Goal: Browse casually

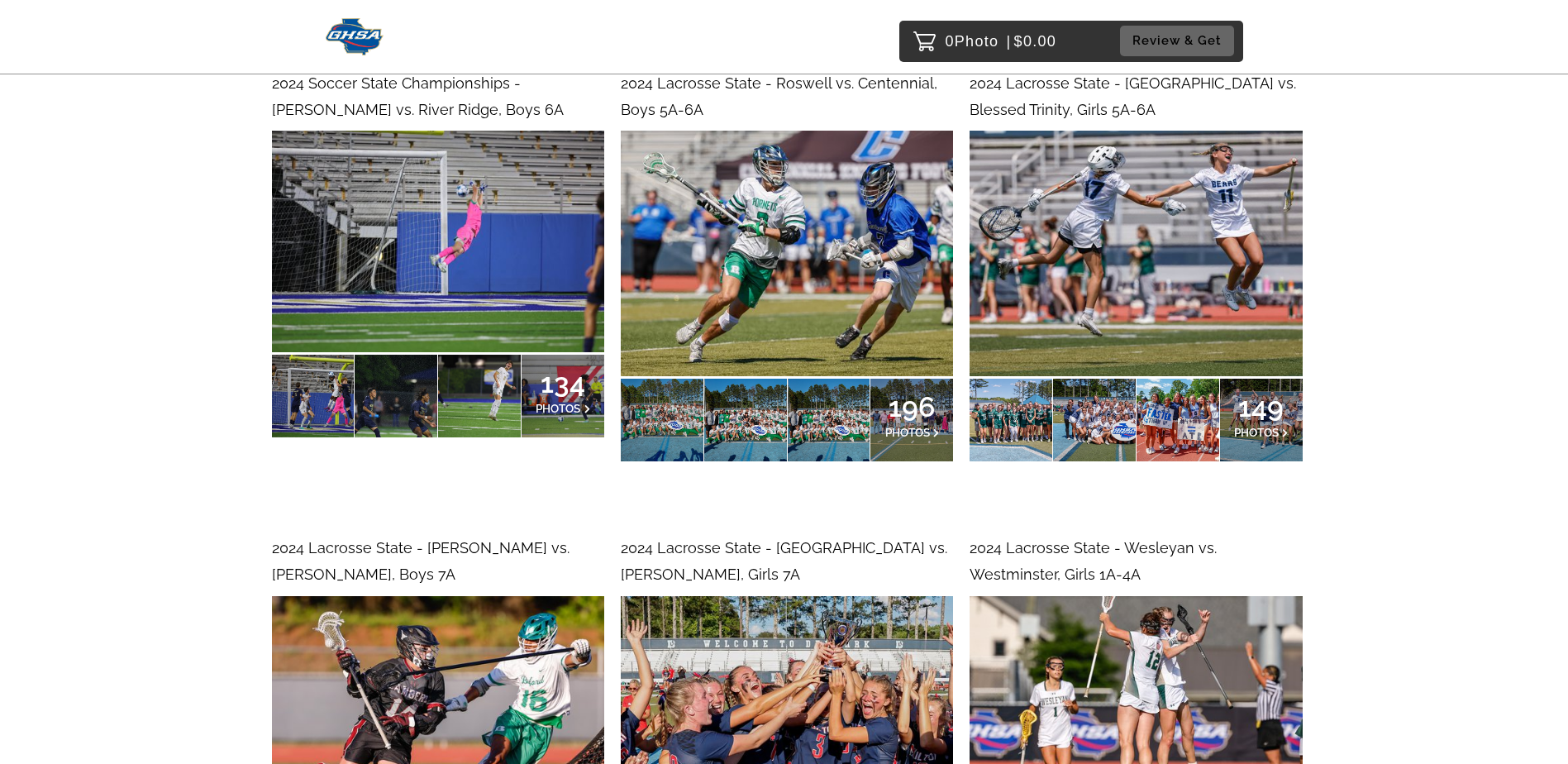
scroll to position [19789, 0]
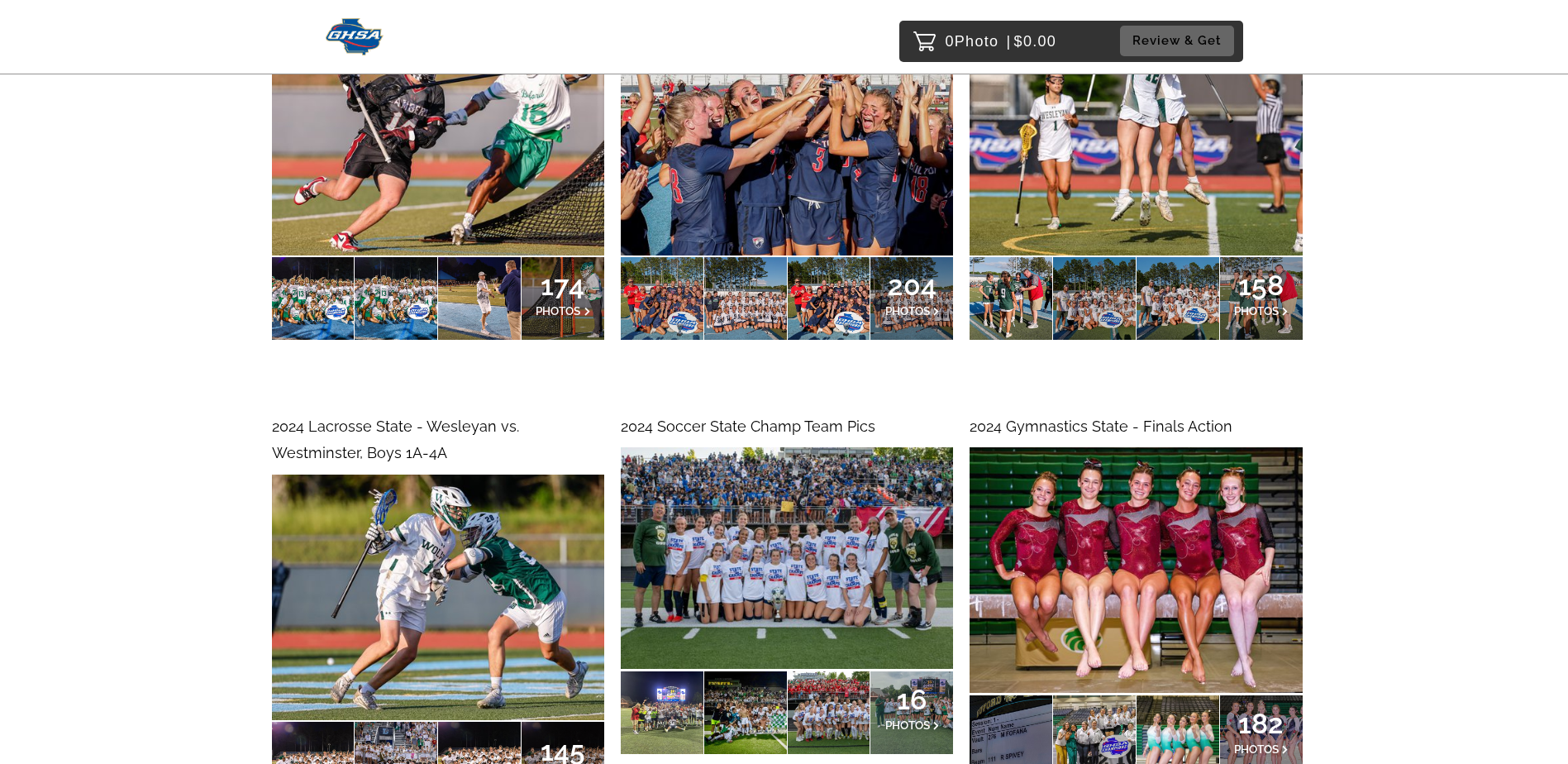
click at [1041, 447] on img at bounding box center [1136, 570] width 333 height 246
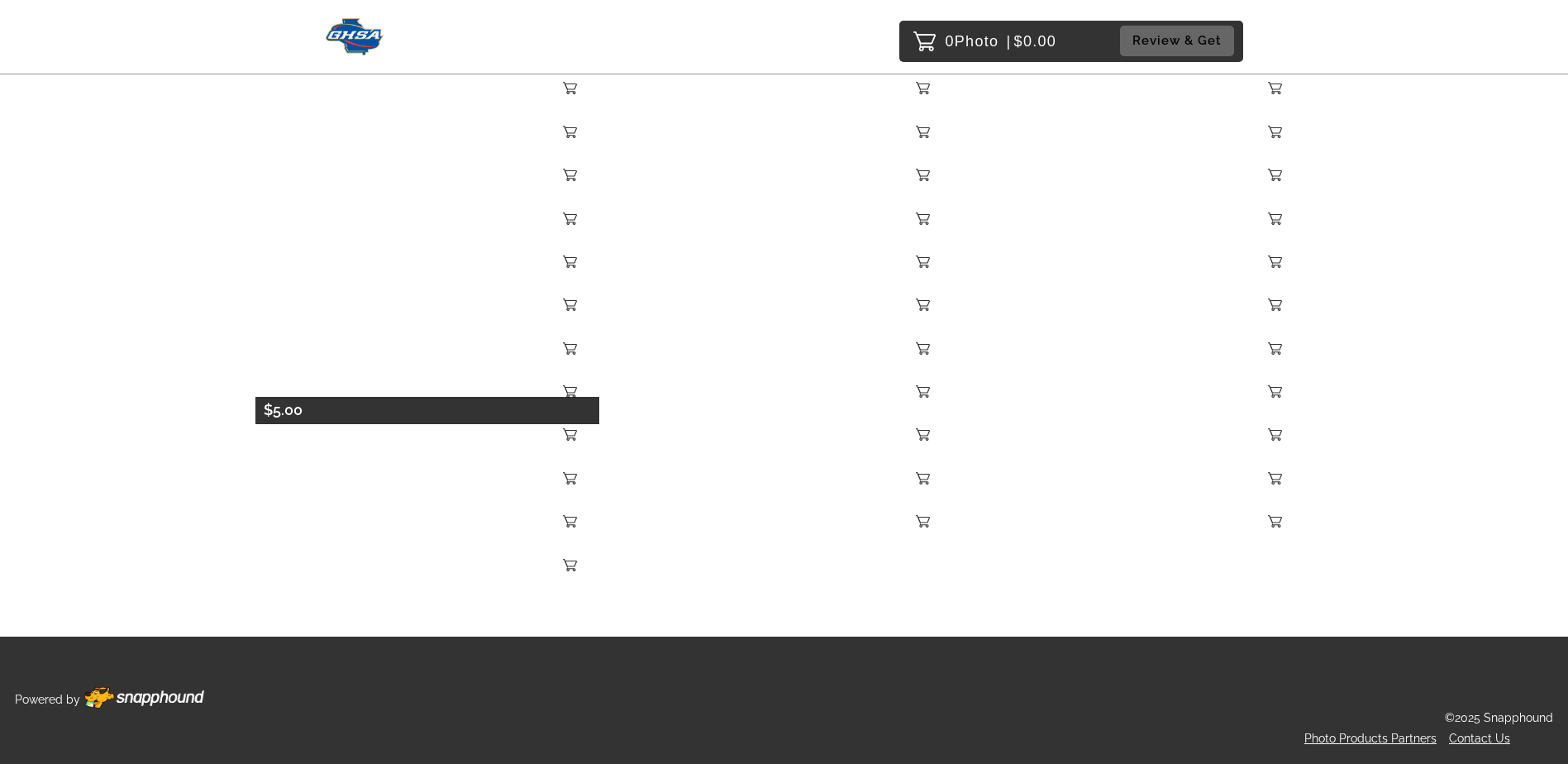
scroll to position [20440, 0]
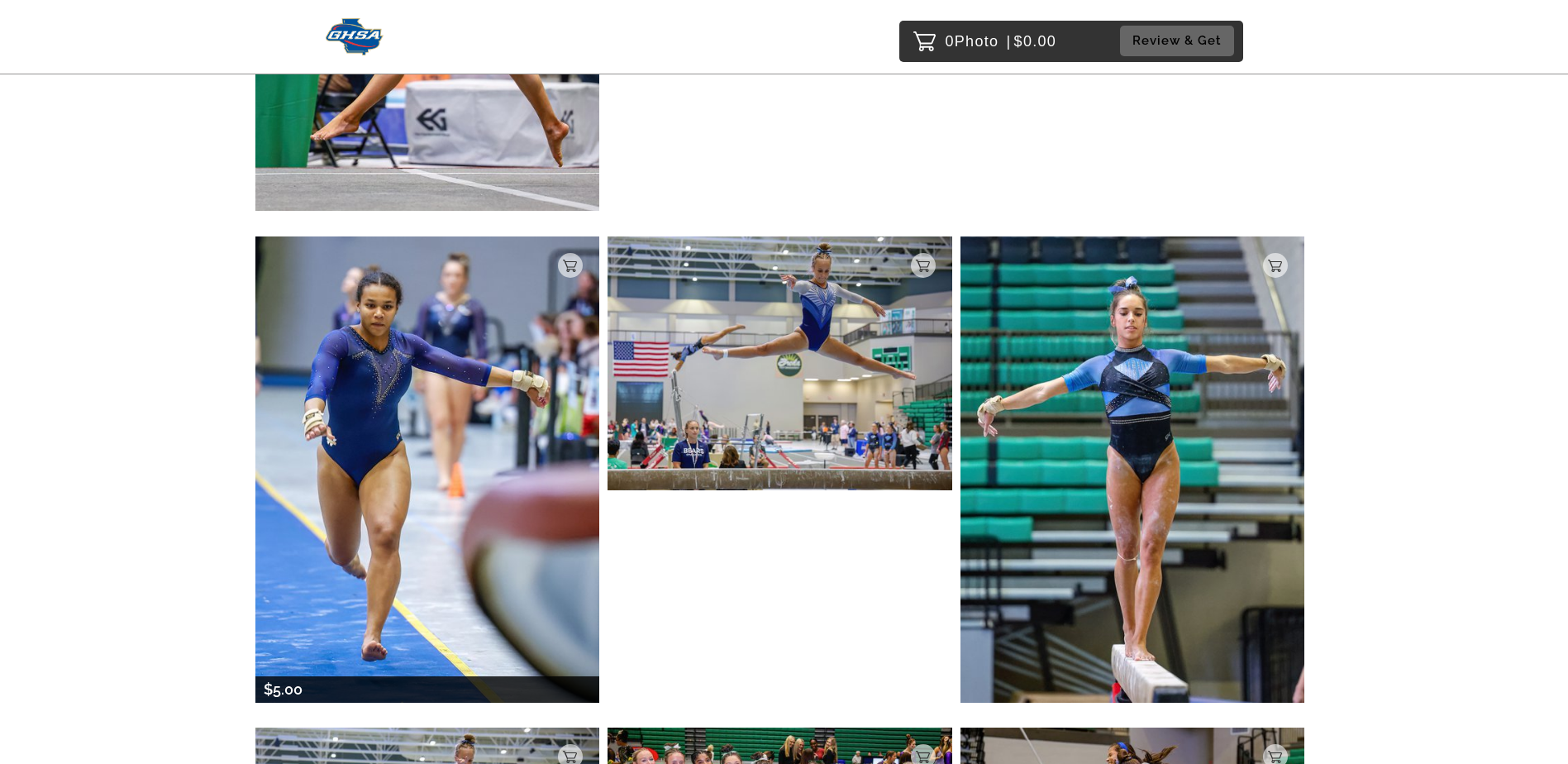
click at [447, 353] on img at bounding box center [428, 469] width 344 height 466
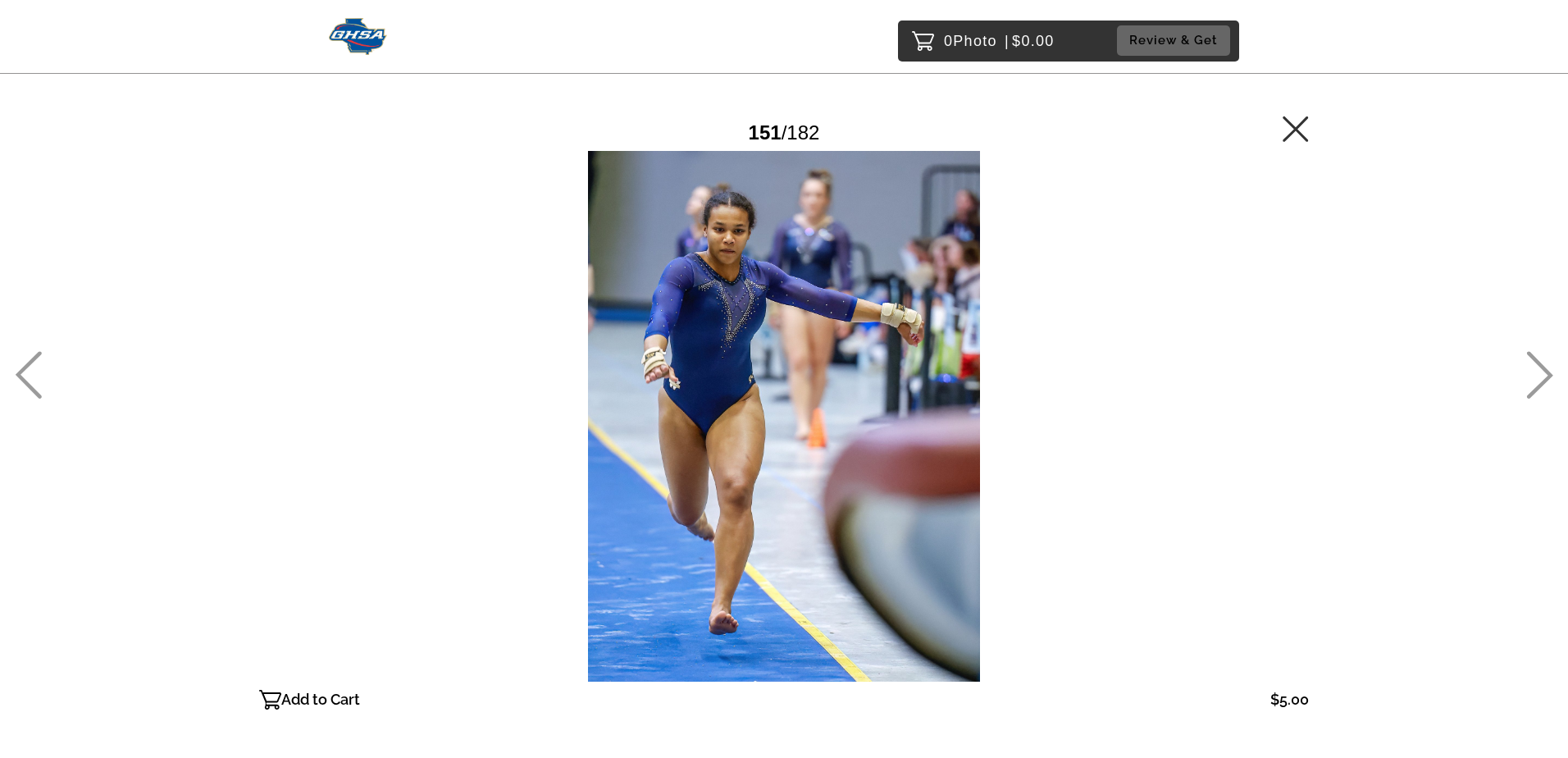
click at [32, 373] on icon at bounding box center [28, 374] width 27 height 48
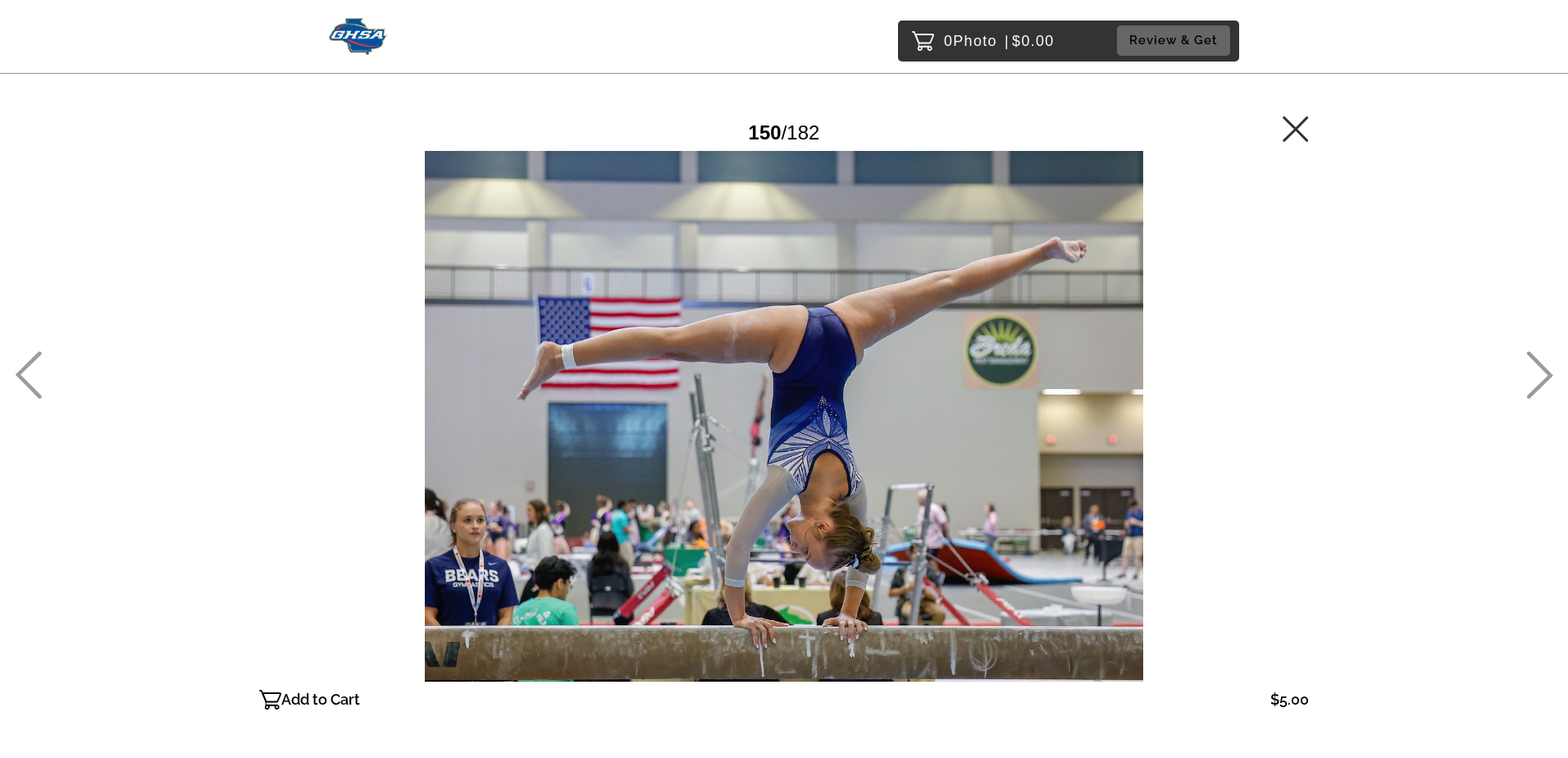
click at [1297, 134] on icon at bounding box center [1296, 128] width 26 height 26
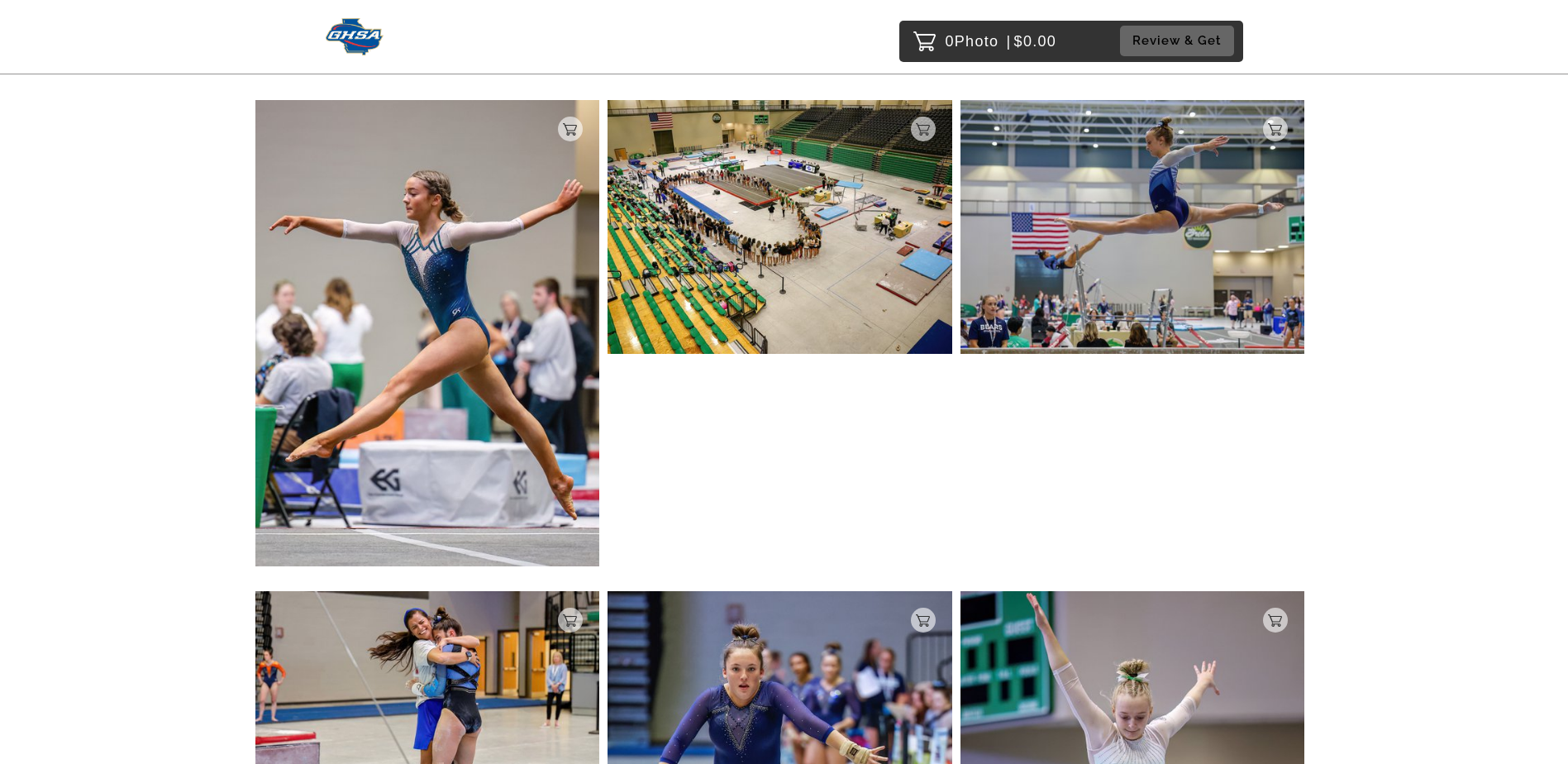
scroll to position [14685, 0]
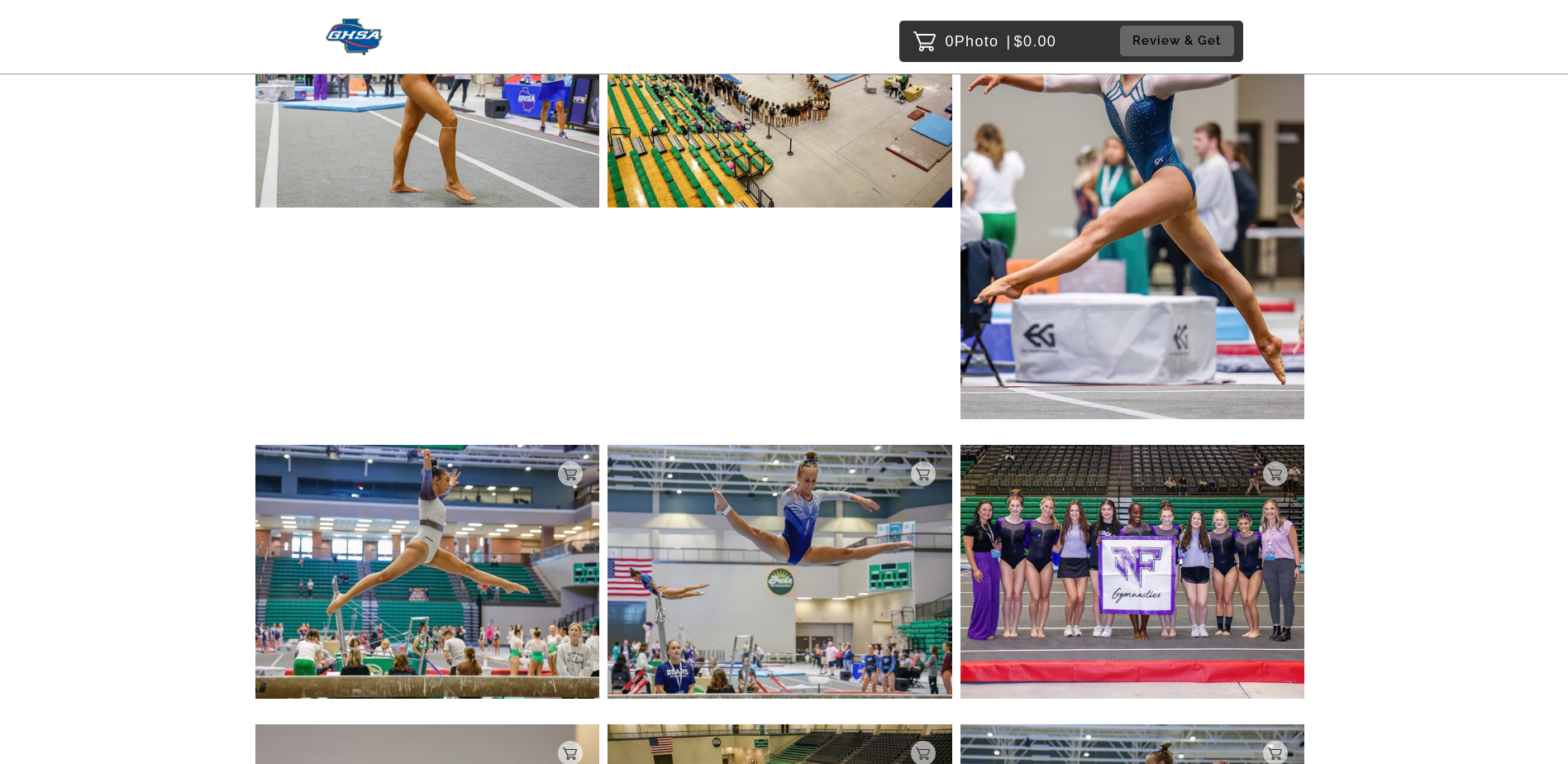
click at [359, 41] on img at bounding box center [355, 37] width 59 height 37
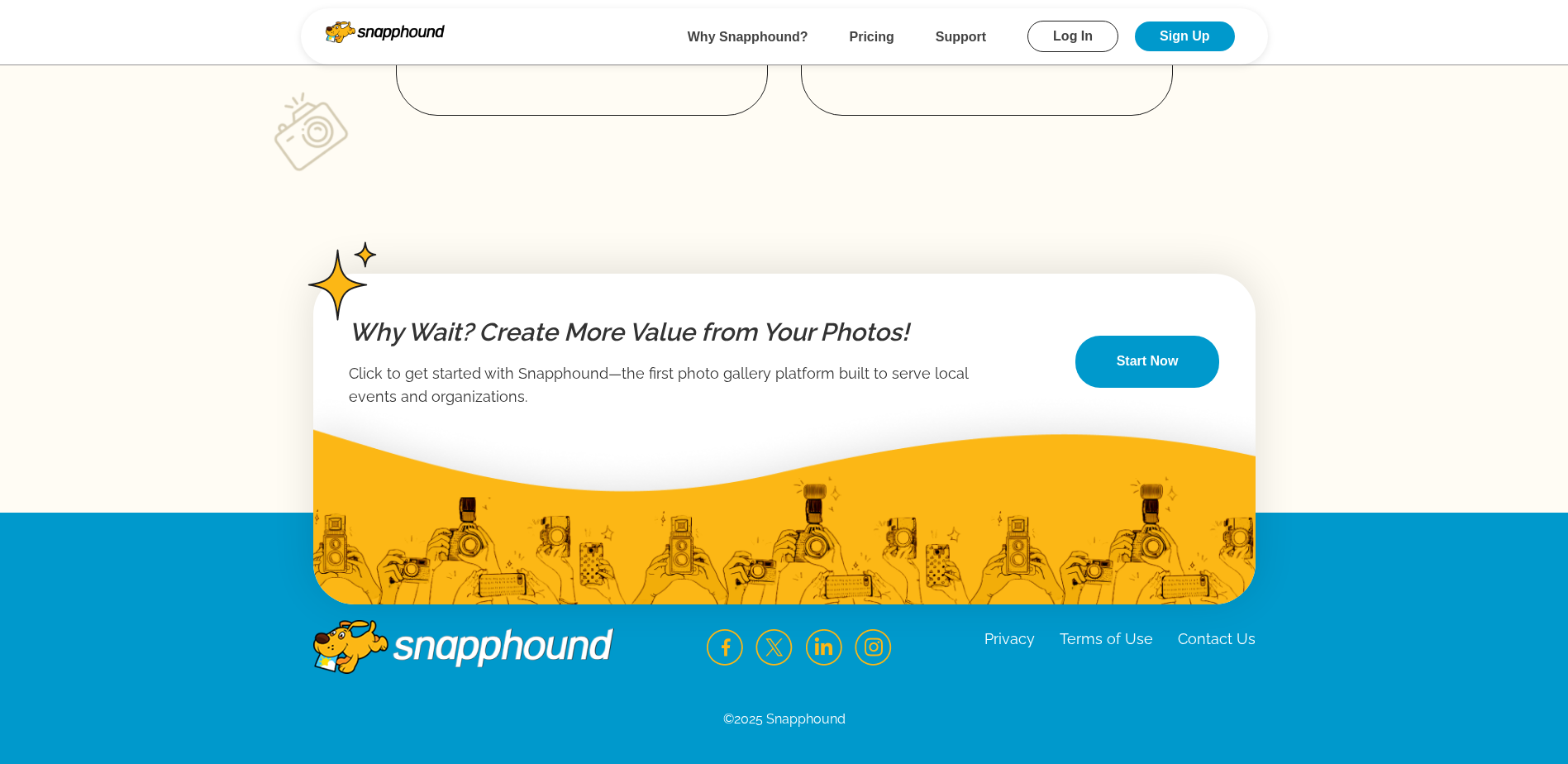
scroll to position [2665, 0]
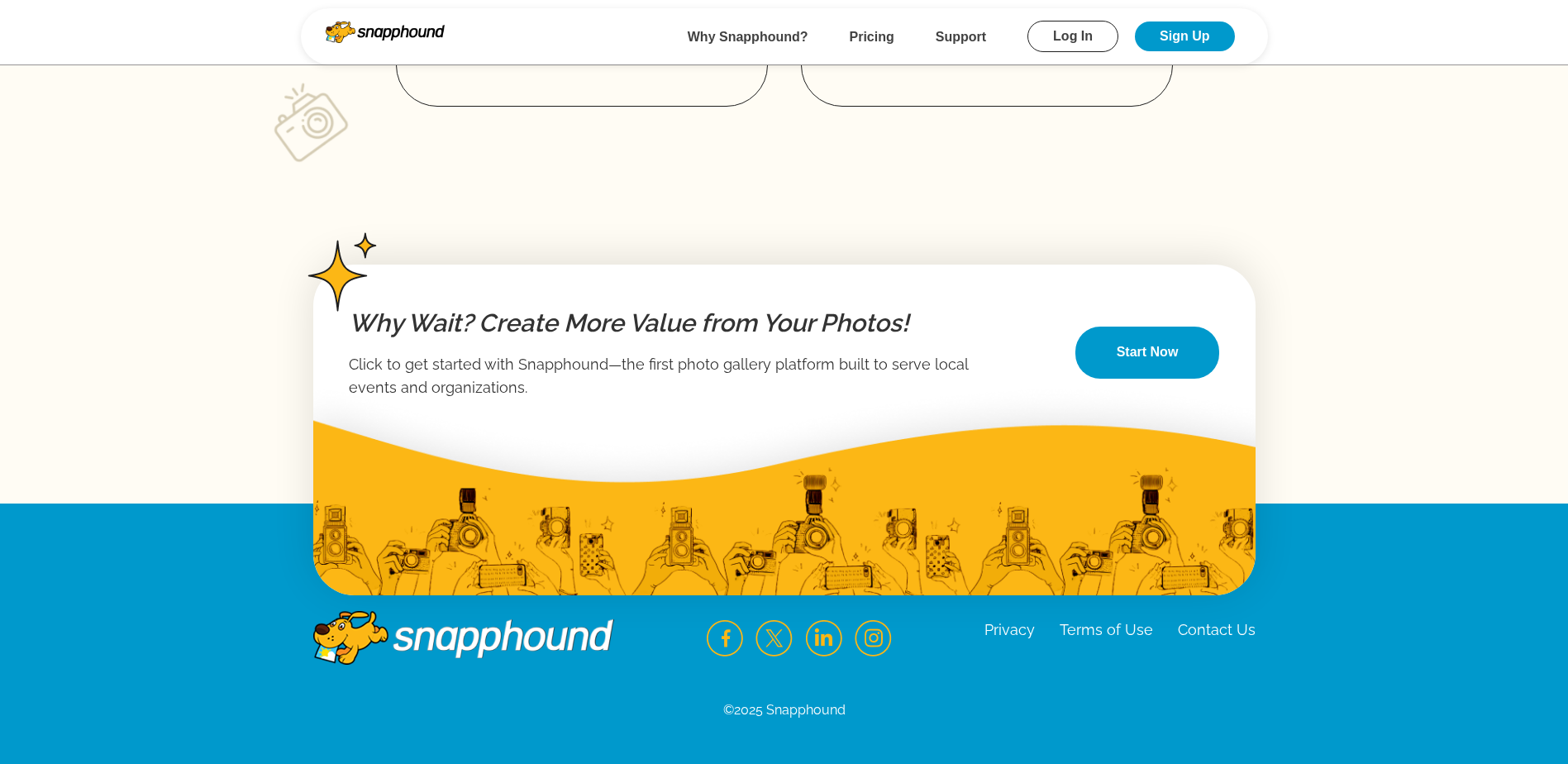
click at [458, 637] on img at bounding box center [463, 626] width 300 height 79
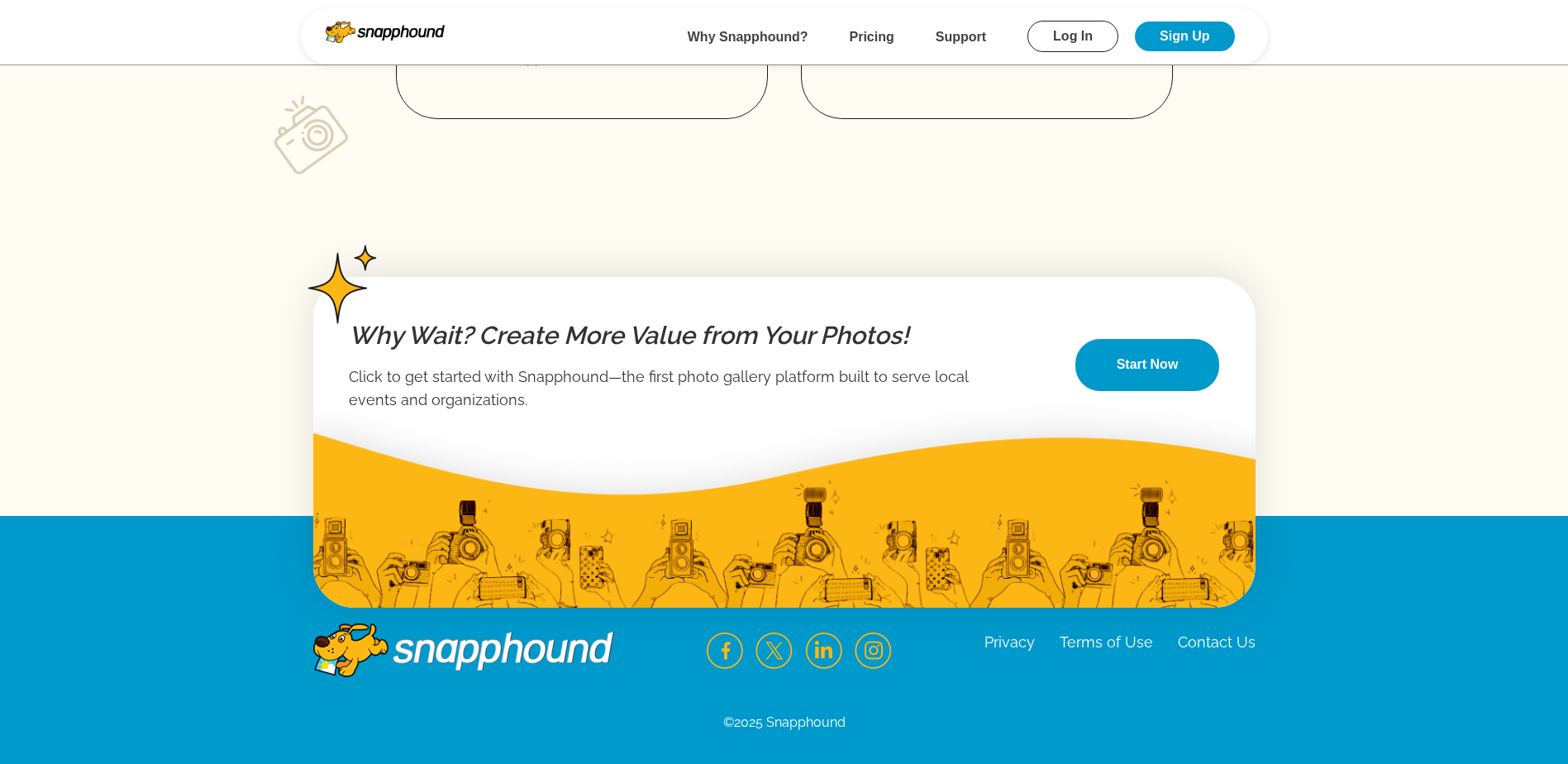
scroll to position [2087, 0]
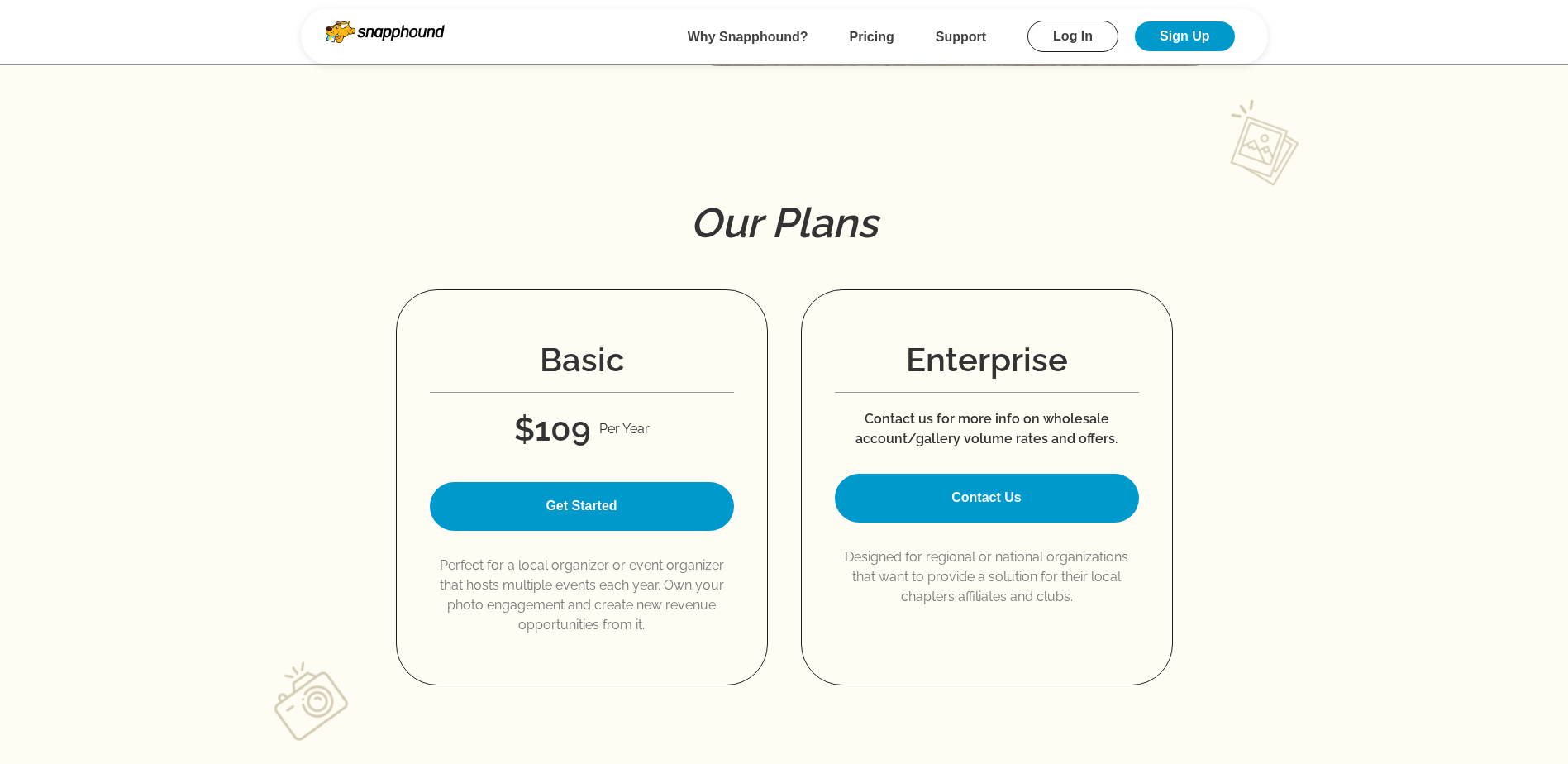
click at [771, 36] on b "Why Snapphound?" at bounding box center [748, 36] width 121 height 14
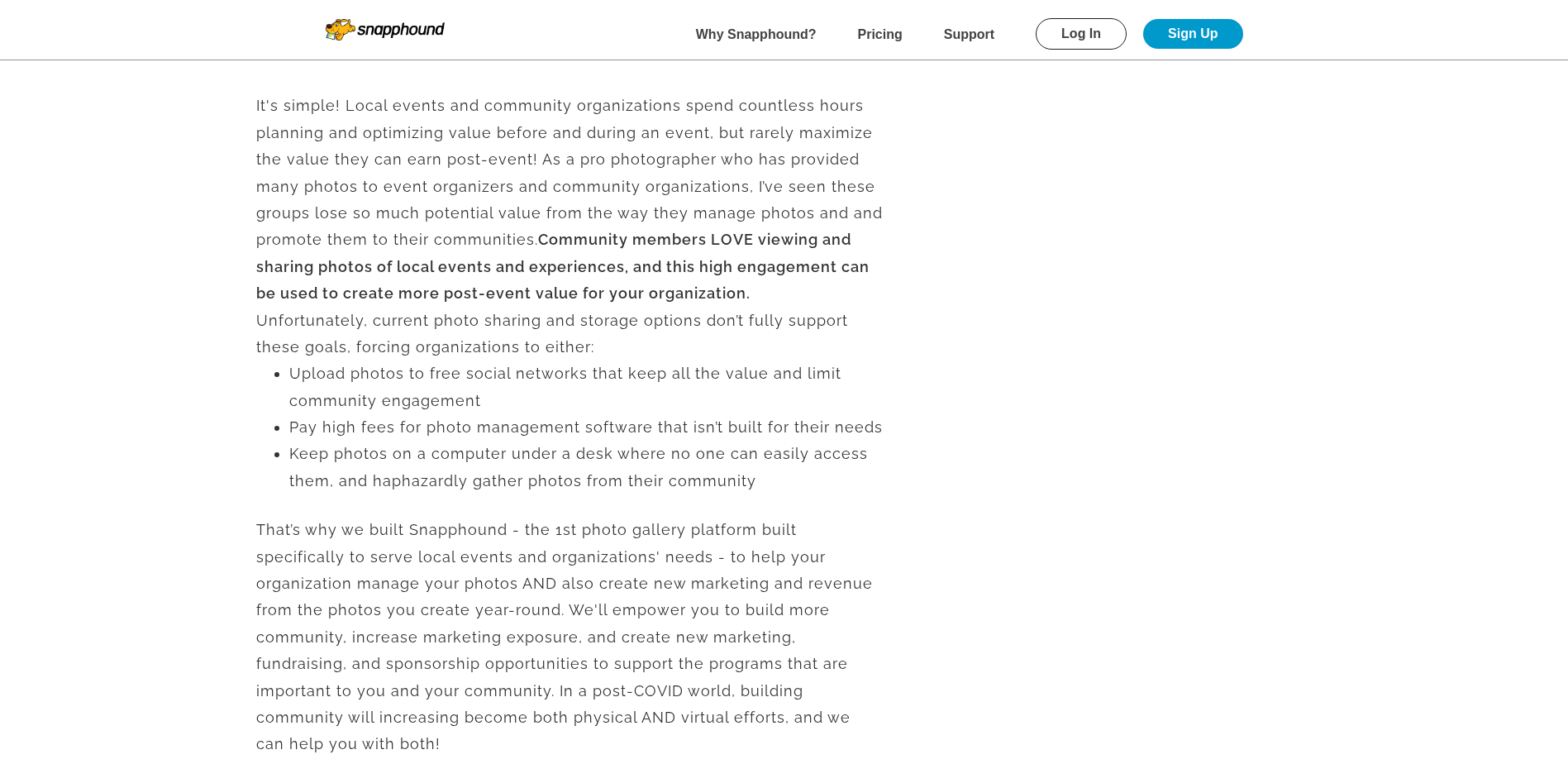
scroll to position [331, 0]
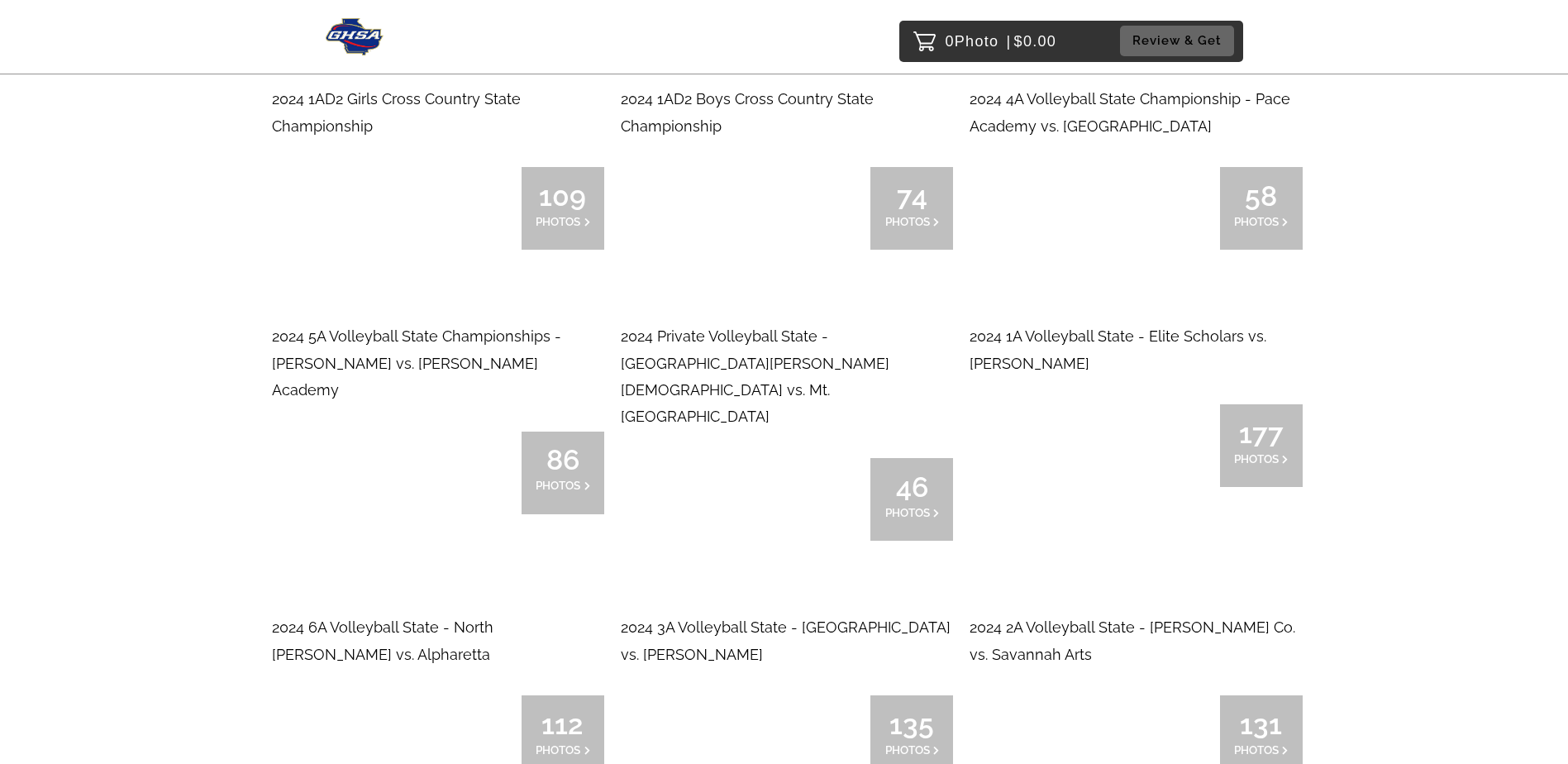
scroll to position [6117, 0]
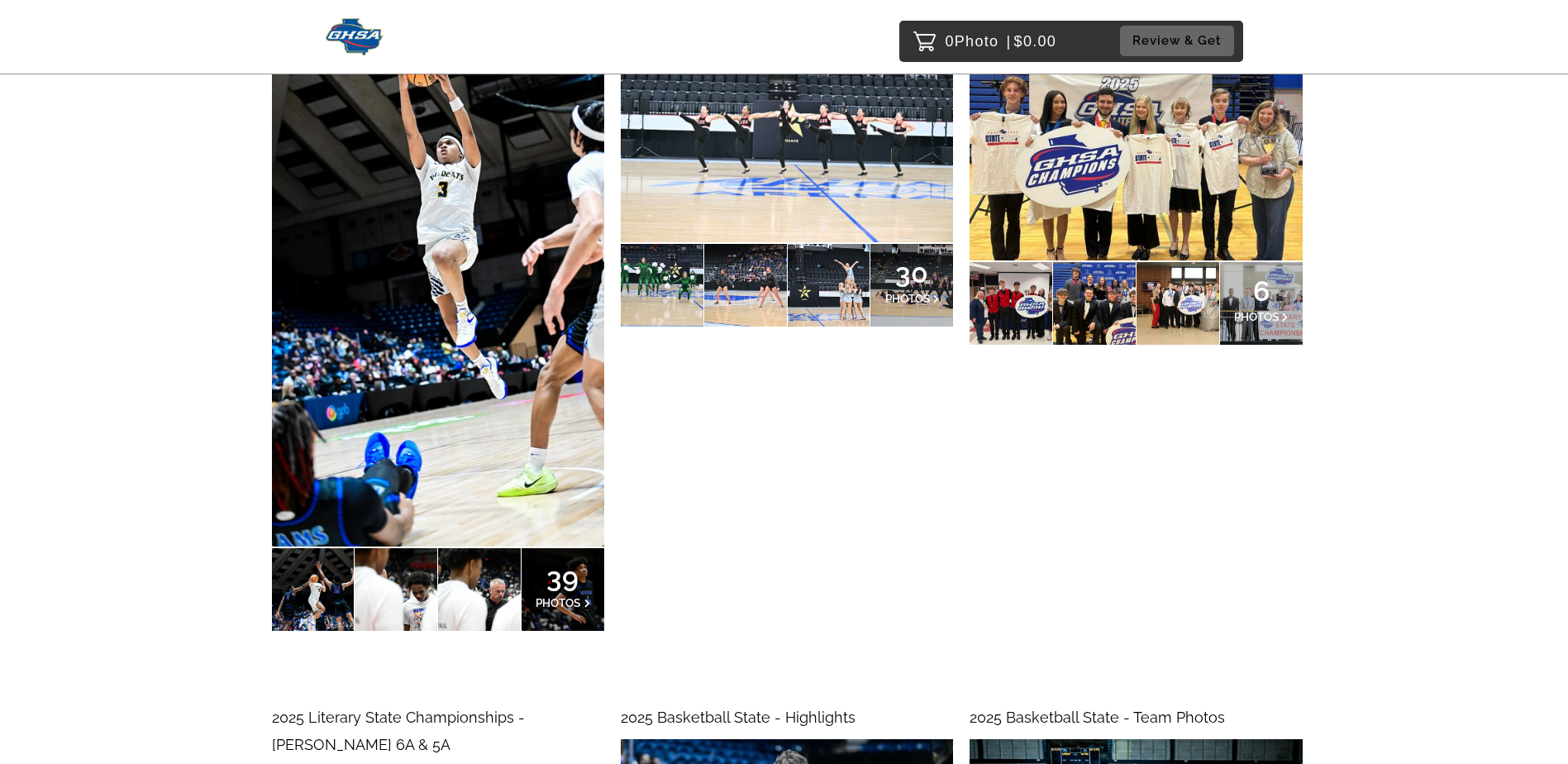
click at [462, 391] on img at bounding box center [438, 296] width 333 height 499
